Goal: Task Accomplishment & Management: Use online tool/utility

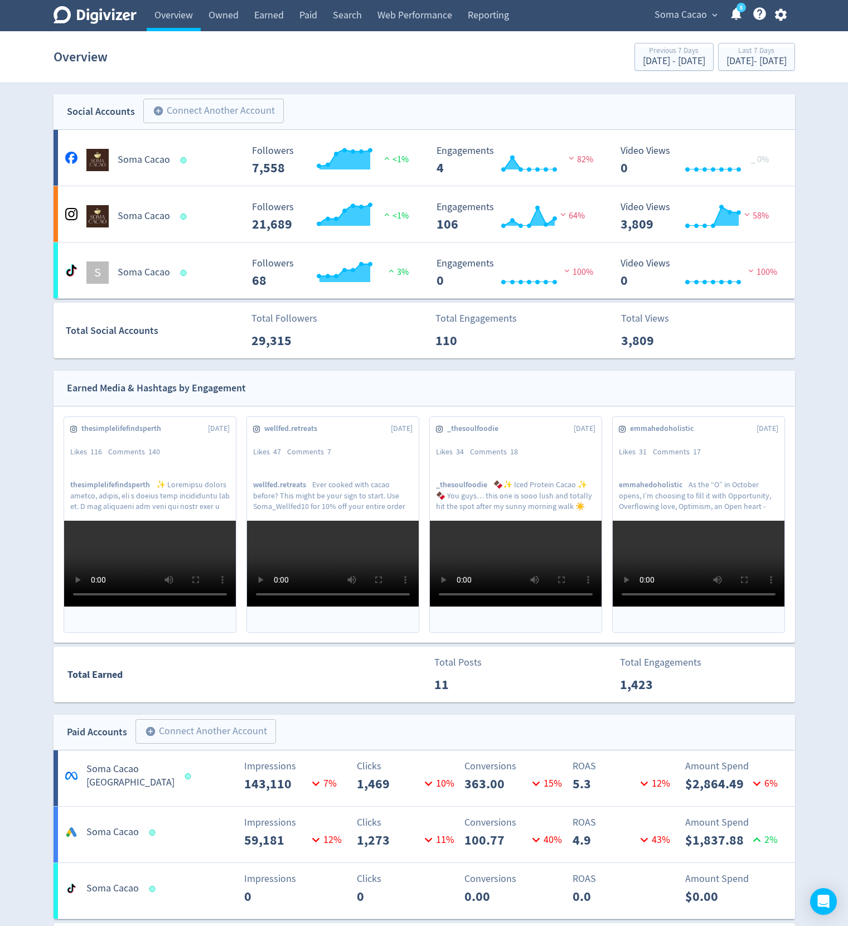
click at [784, 9] on icon "button" at bounding box center [780, 14] width 15 height 15
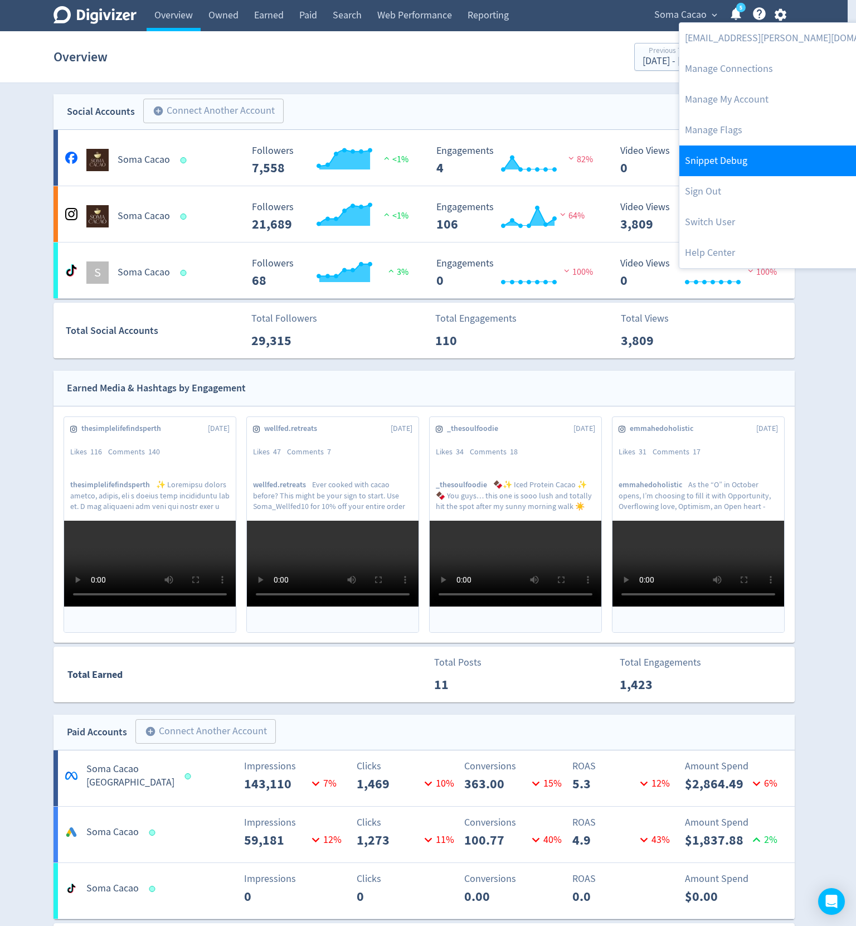
click at [735, 166] on link "Snippet Debug" at bounding box center [792, 160] width 227 height 31
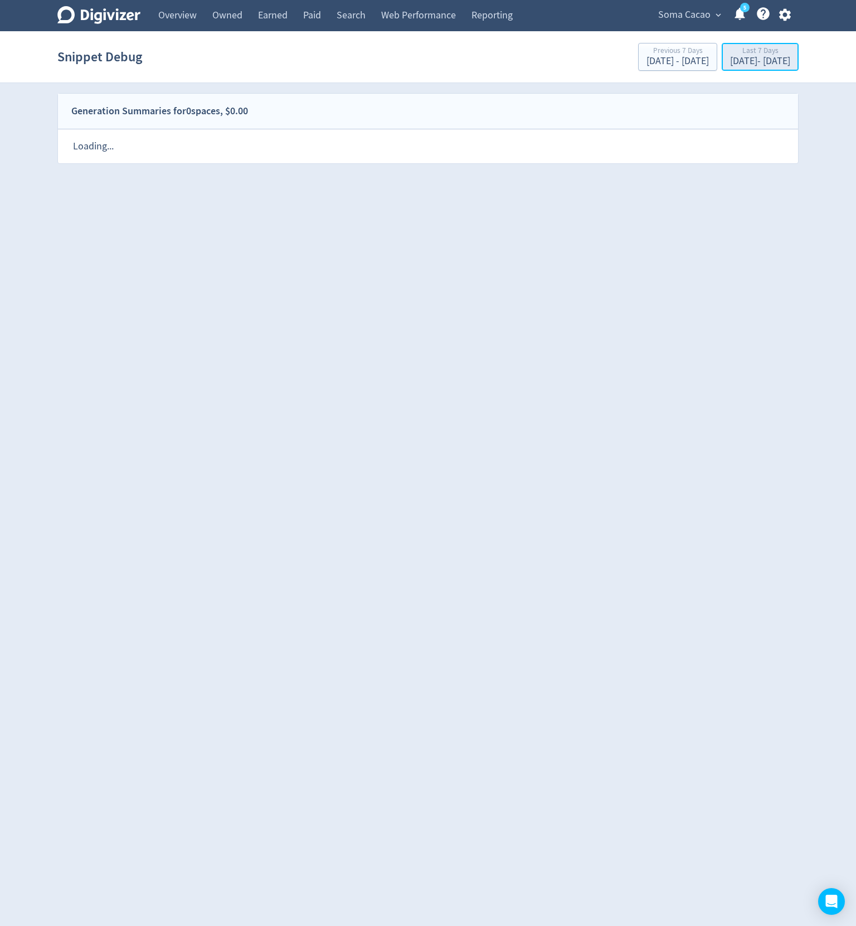
click at [730, 60] on div "[DATE] - [DATE]" at bounding box center [760, 61] width 60 height 10
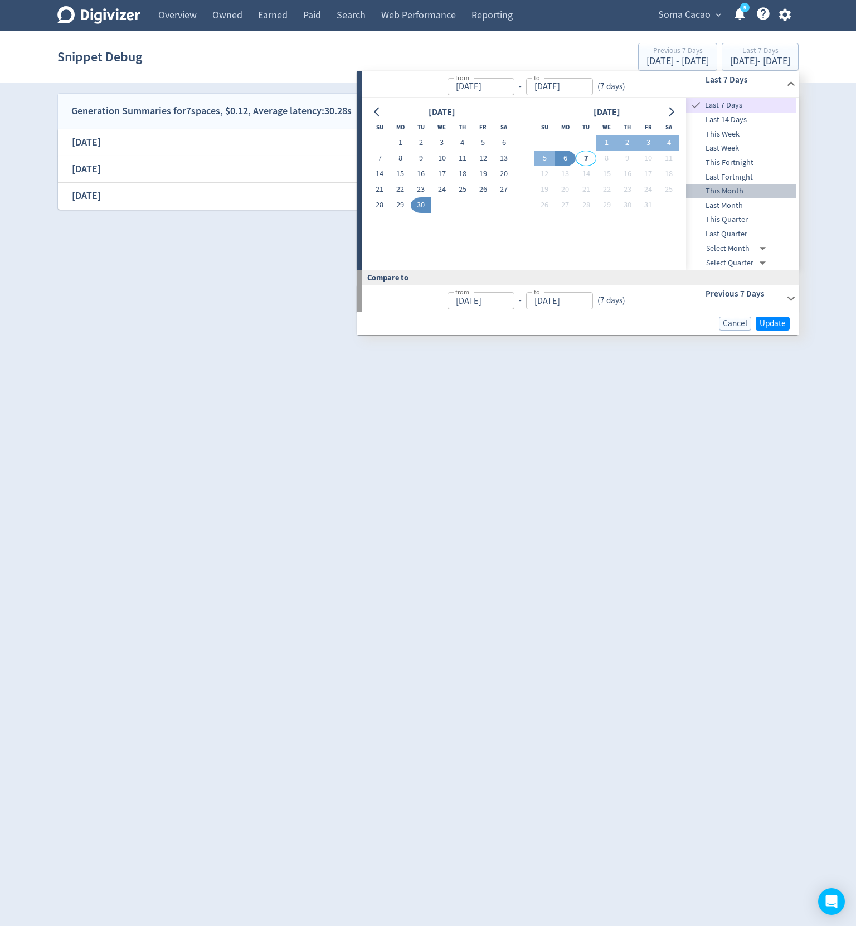
click at [740, 192] on span "This Month" at bounding box center [741, 191] width 110 height 12
type input "[DATE]"
click at [771, 320] on span "Update" at bounding box center [773, 323] width 26 height 8
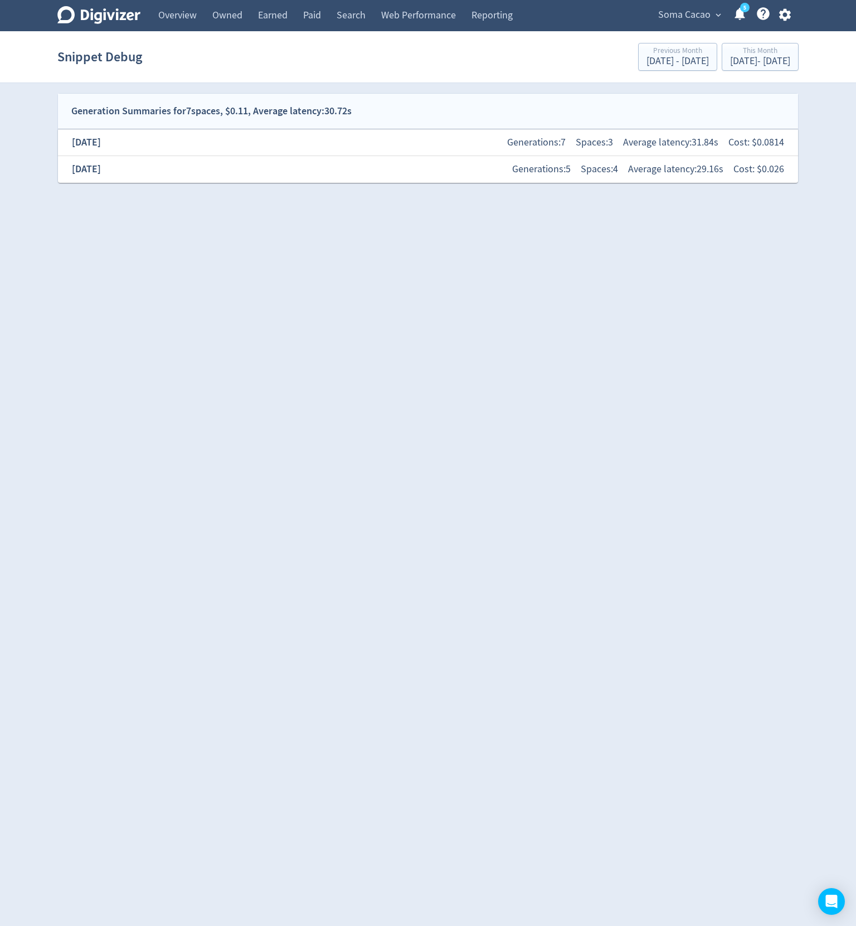
click at [366, 152] on div "[DATE] Generations: 7 Spaces: 3 Average latency: 31.84s Cost: $ 0.0814" at bounding box center [428, 142] width 722 height 24
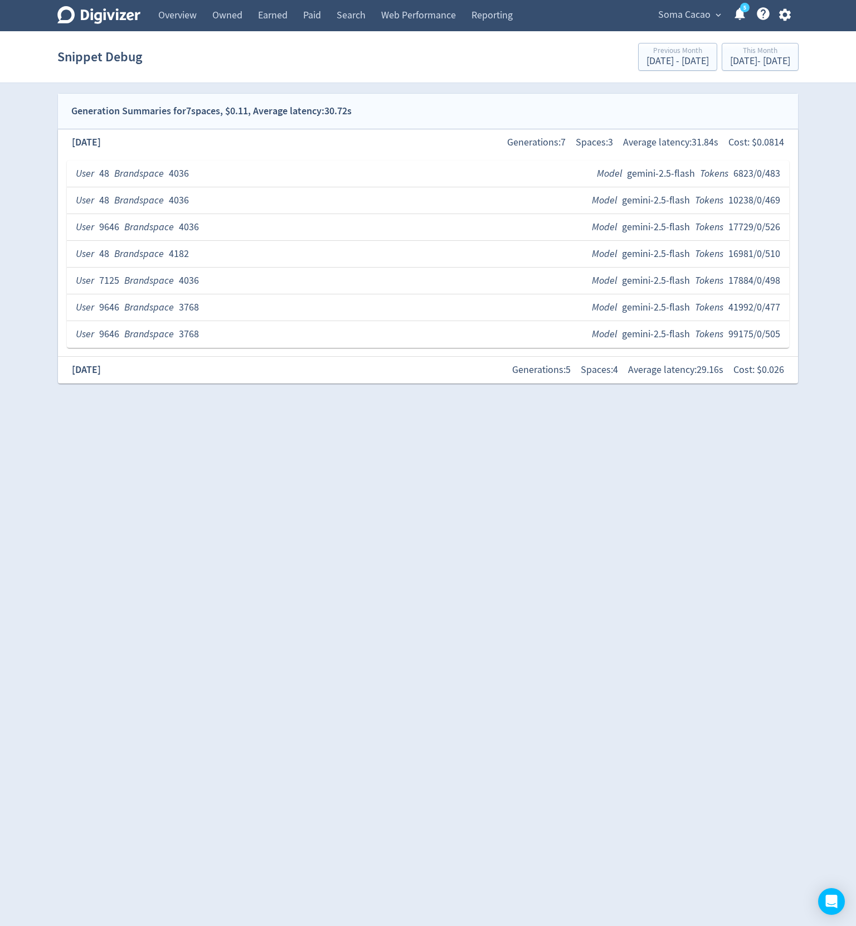
click at [365, 140] on div "[DATE] Generations: 7 Spaces: 3 Average latency: 31.84s Cost: $ 0.0814" at bounding box center [428, 142] width 722 height 24
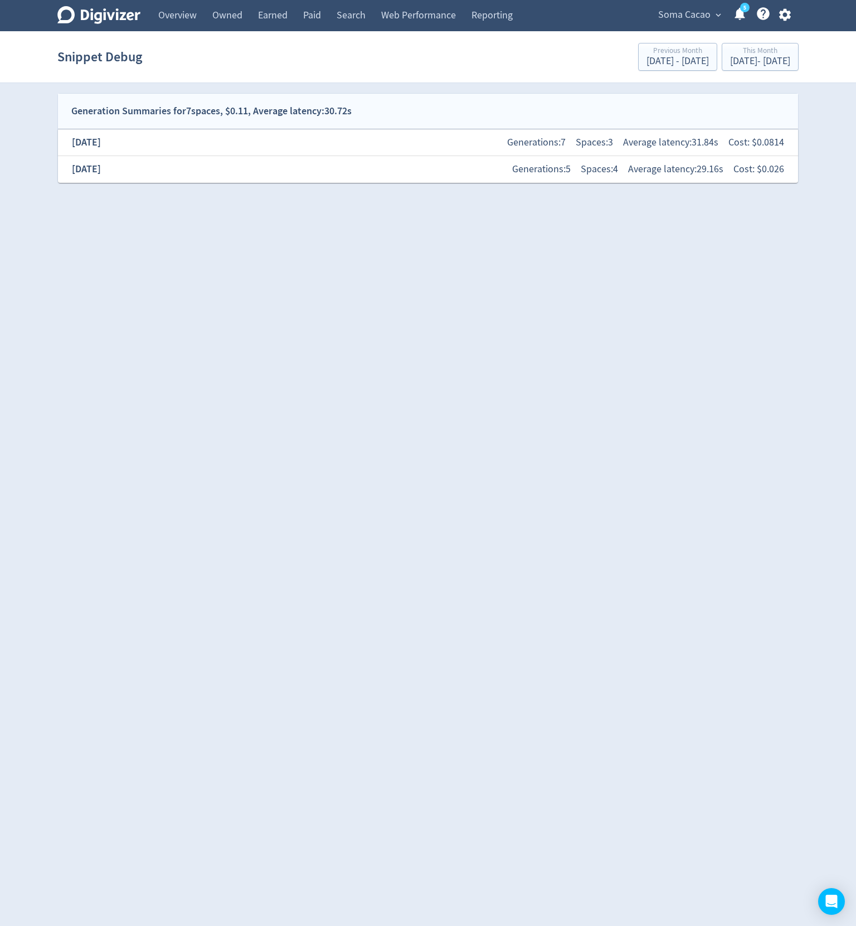
click at [339, 174] on div "[DATE] Generations: 5 Spaces: 4 Average latency: 29.16s Cost: $ 0.026" at bounding box center [428, 169] width 722 height 24
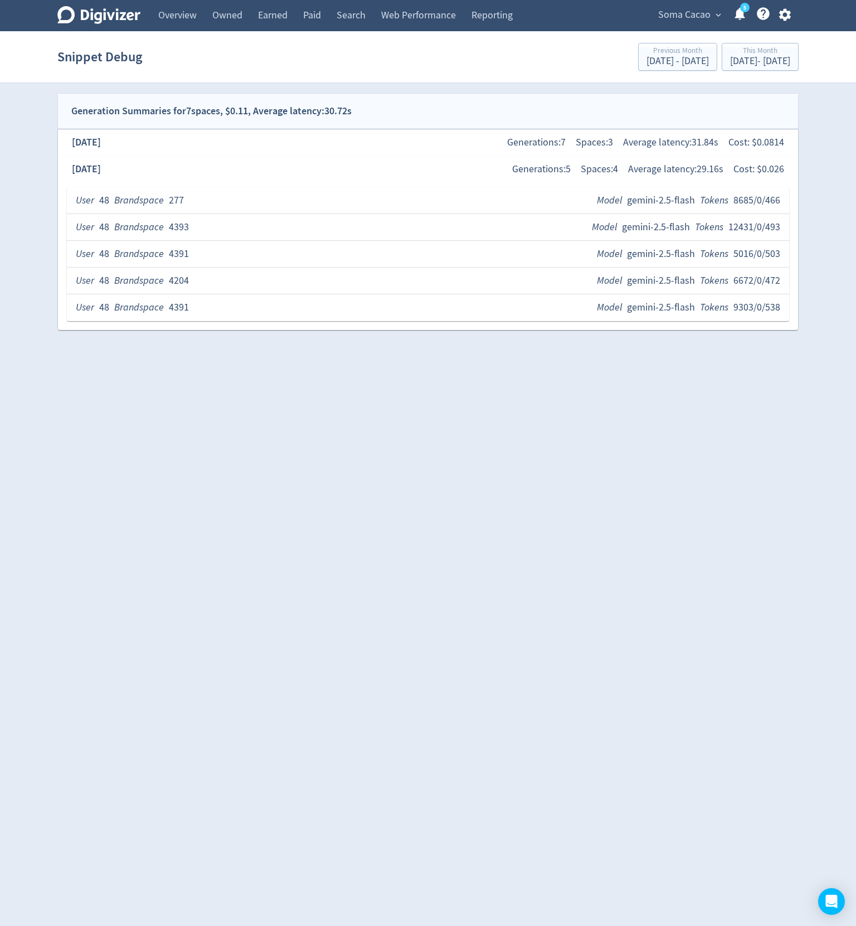
click at [310, 159] on div "[DATE] Generations: 5 Spaces: 4 Average latency: 29.16s Cost: $ 0.026" at bounding box center [428, 169] width 722 height 24
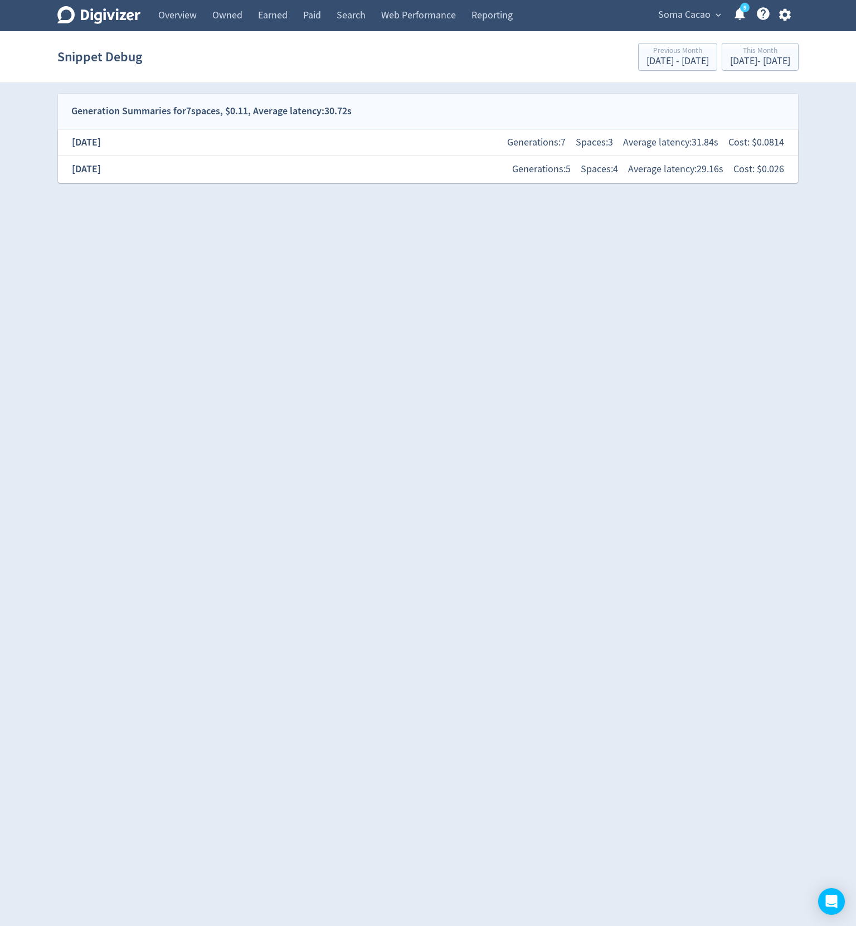
click at [310, 159] on div "[DATE] Generations: 5 Spaces: 4 Average latency: 29.16s Cost: $ 0.026" at bounding box center [428, 169] width 722 height 24
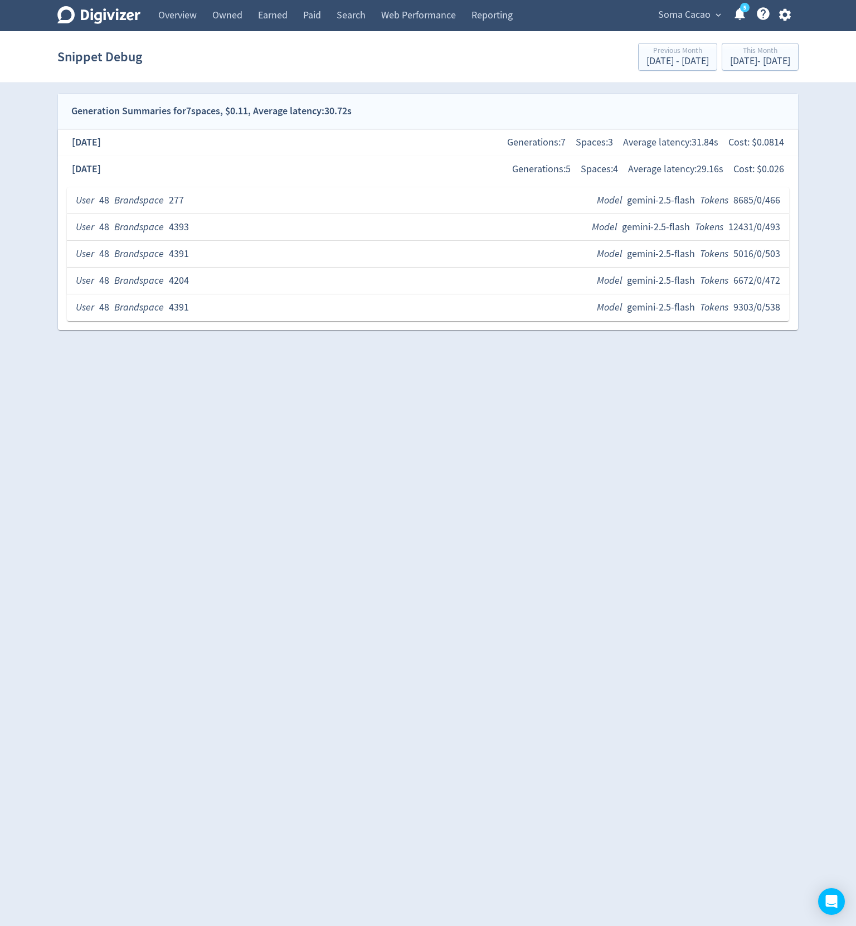
click at [301, 195] on div "User 48 Brandspace 277 Model gemini-2.5-flash Tokens 8685/0/466" at bounding box center [428, 200] width 705 height 14
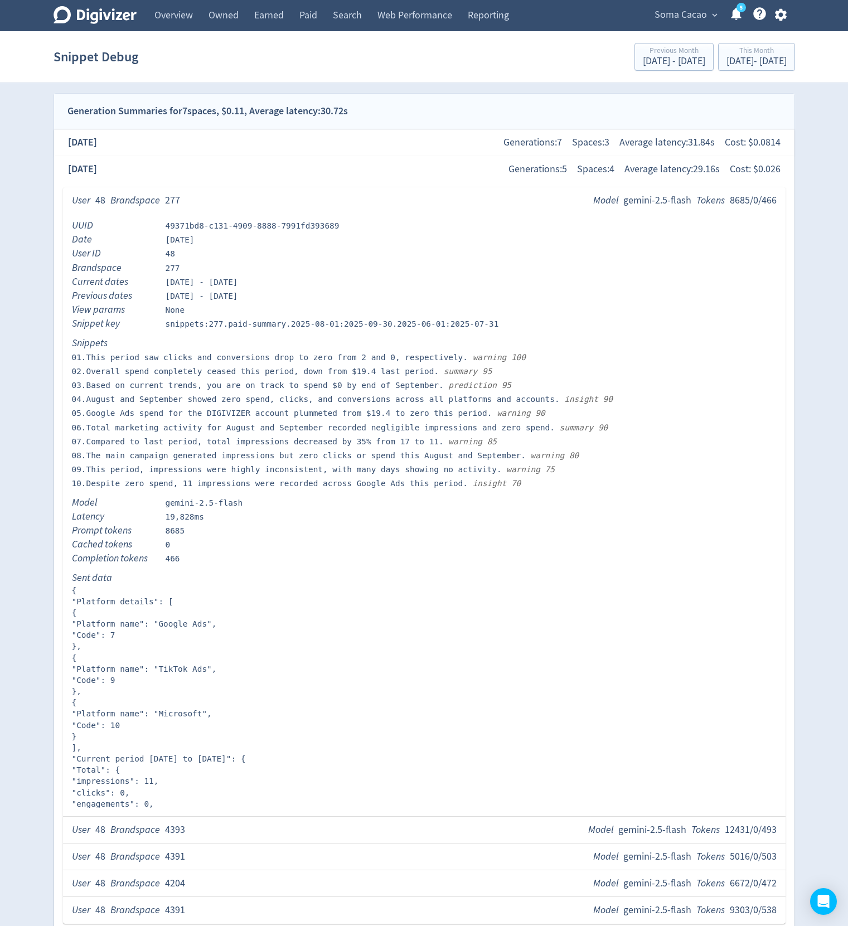
click at [301, 195] on div "User 48 Brandspace 277 Model gemini-2.5-flash Tokens 8685/0/466" at bounding box center [424, 200] width 705 height 14
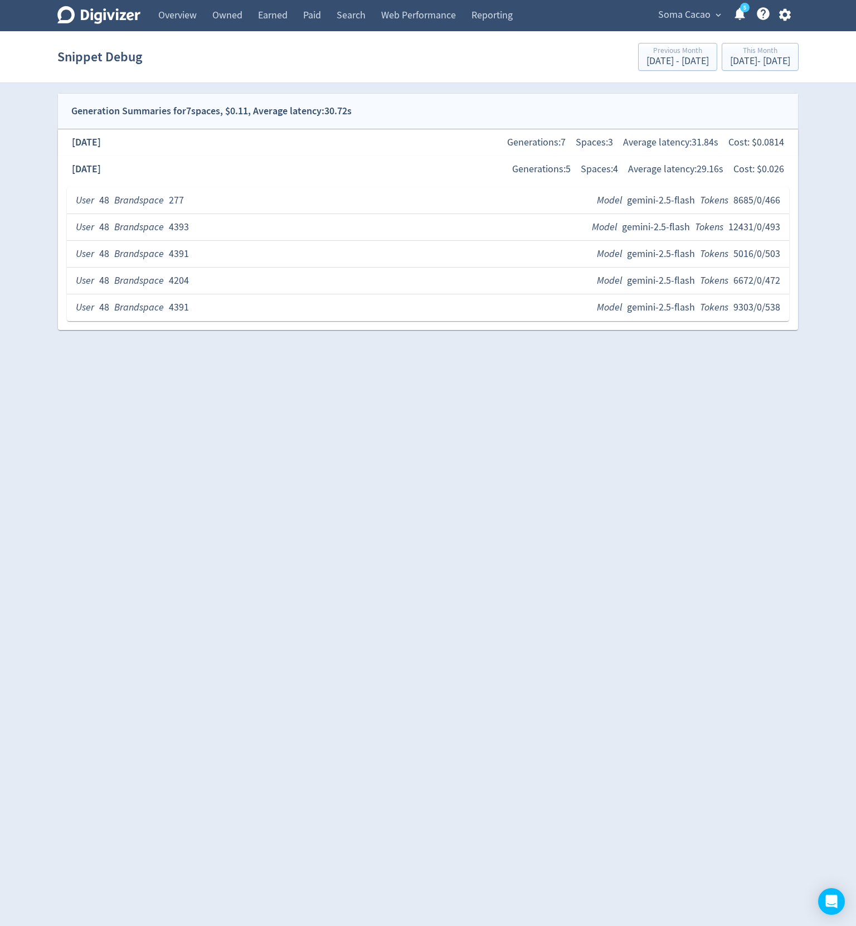
click at [204, 299] on div "User 48 Brandspace 4391 Model gemini-2.5-flash Tokens 9303/0/538" at bounding box center [428, 307] width 722 height 27
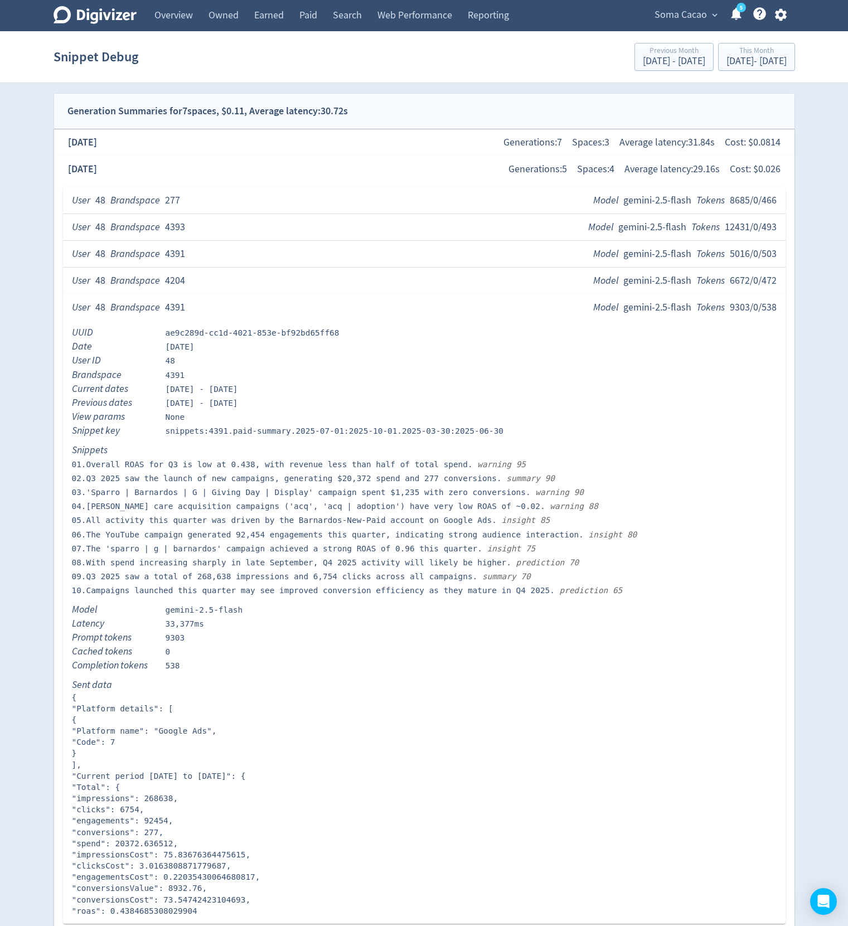
click at [199, 275] on div "User 48 Brandspace 4204 Model gemini-2.5-flash Tokens 6672/0/472" at bounding box center [424, 281] width 705 height 14
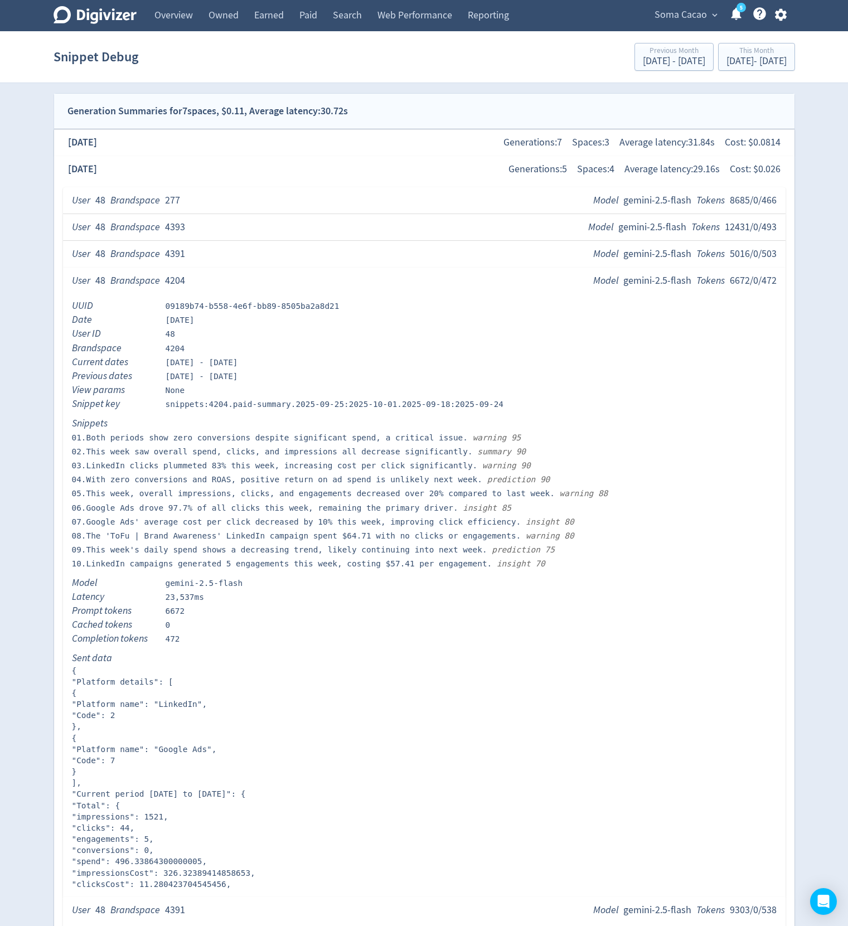
click at [203, 245] on div "User 48 Brandspace 4391 Model gemini-2.5-flash Tokens 5016/0/503" at bounding box center [424, 254] width 722 height 27
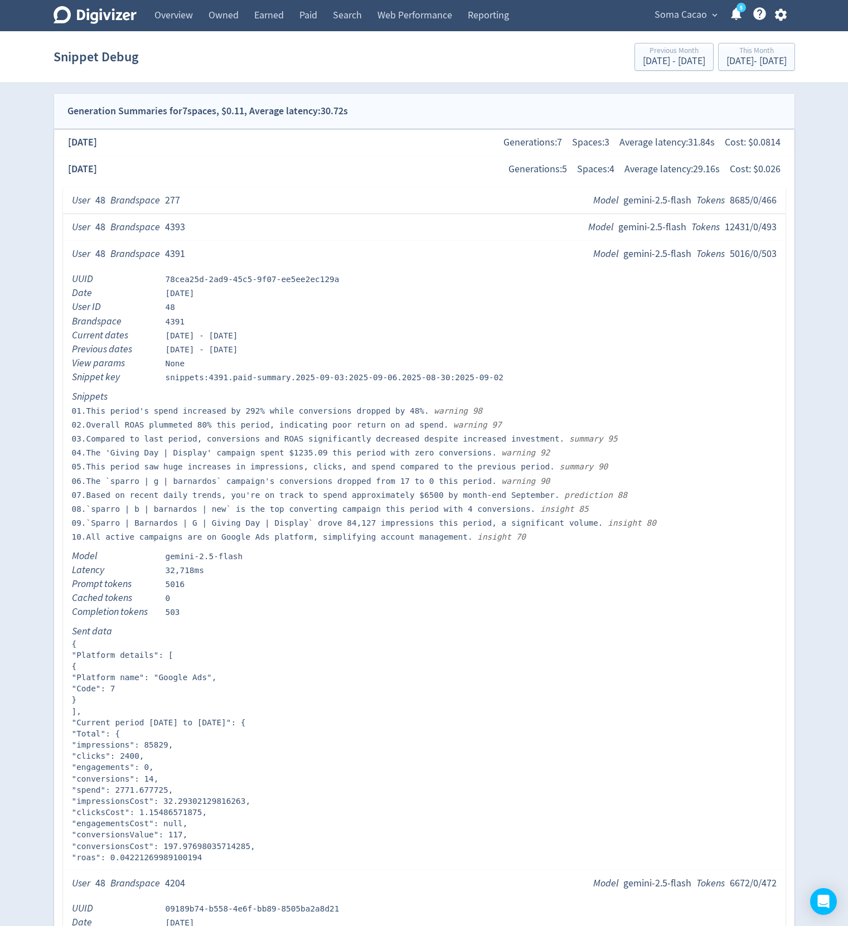
click at [200, 222] on div "User 48 Brandspace 4393 Model gemini-2.5-flash Tokens 12431/0/493" at bounding box center [424, 227] width 705 height 14
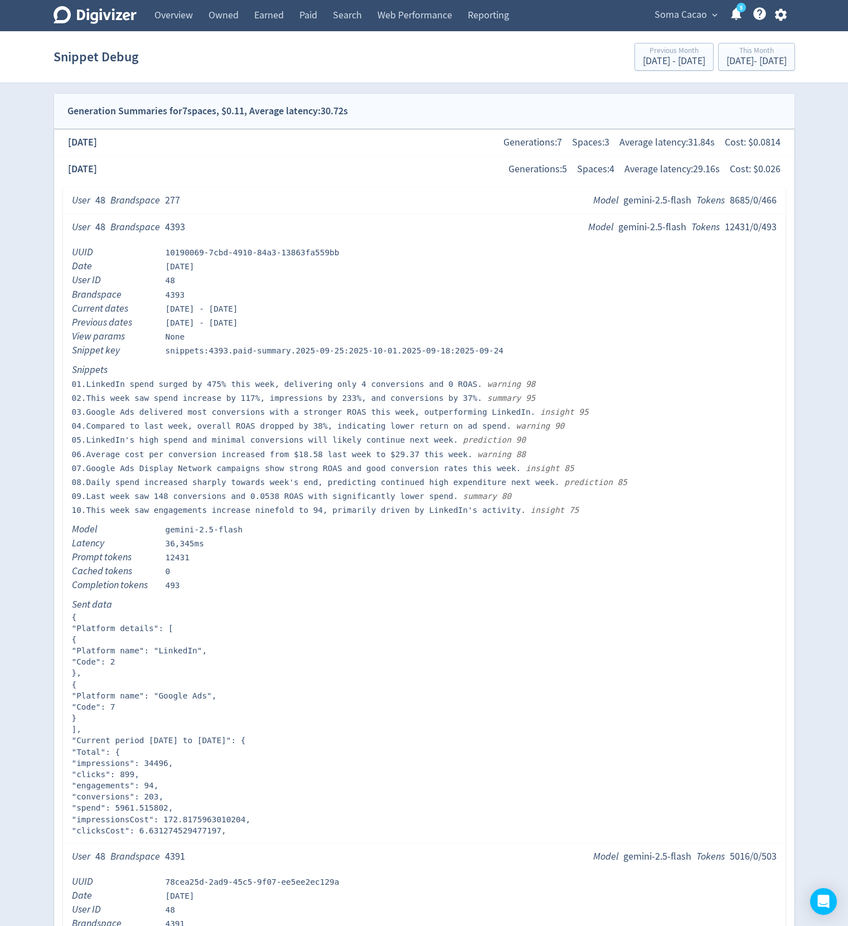
click at [197, 200] on div "User 48 Brandspace 277 Model gemini-2.5-flash Tokens 8685/0/466" at bounding box center [424, 200] width 705 height 14
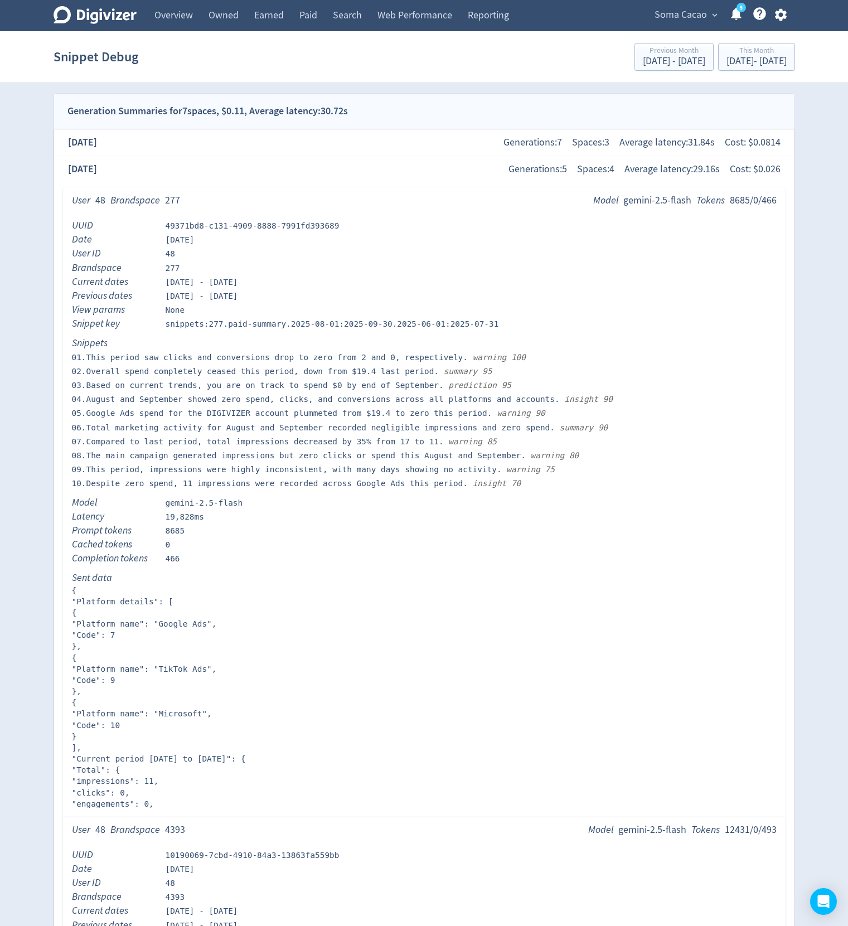
click at [178, 516] on div "19,828ms" at bounding box center [185, 516] width 38 height 11
click at [179, 516] on div "19,828ms" at bounding box center [185, 516] width 38 height 11
drag, startPoint x: 179, startPoint y: 516, endPoint x: 181, endPoint y: 507, distance: 9.2
click at [179, 516] on div "19,828ms" at bounding box center [185, 516] width 38 height 11
click at [244, 198] on div "User 48 Brandspace 277 Model gemini-2.5-flash Tokens 8685/0/466" at bounding box center [424, 200] width 705 height 14
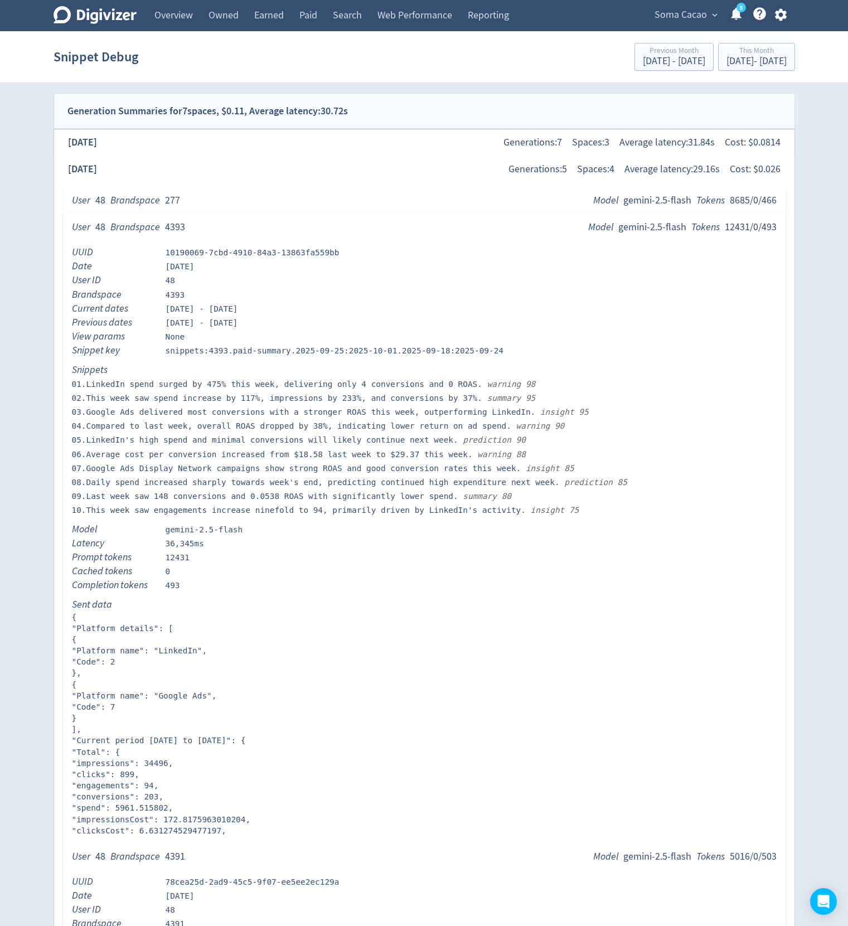
click at [241, 227] on div "User 48 Brandspace 4393 Model gemini-2.5-flash Tokens 12431/0/493" at bounding box center [424, 227] width 705 height 14
